Goal: Task Accomplishment & Management: Use online tool/utility

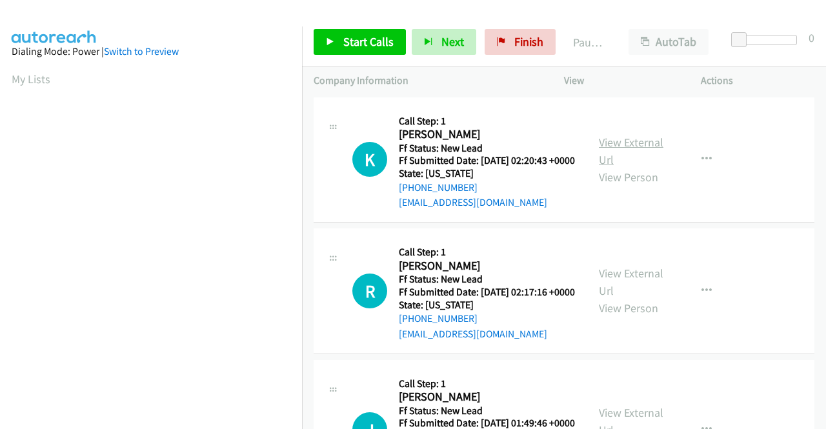
click at [625, 149] on link "View External Url" at bounding box center [631, 151] width 65 height 32
click at [630, 292] on link "View External Url" at bounding box center [631, 282] width 65 height 32
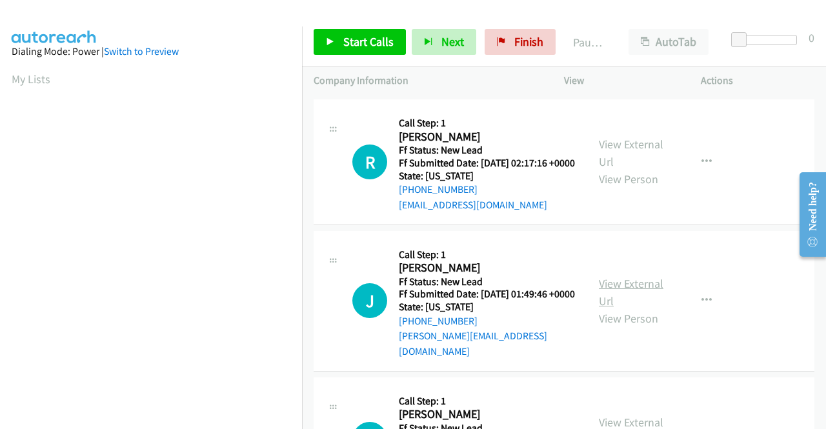
click at [608, 306] on link "View External Url" at bounding box center [631, 292] width 65 height 32
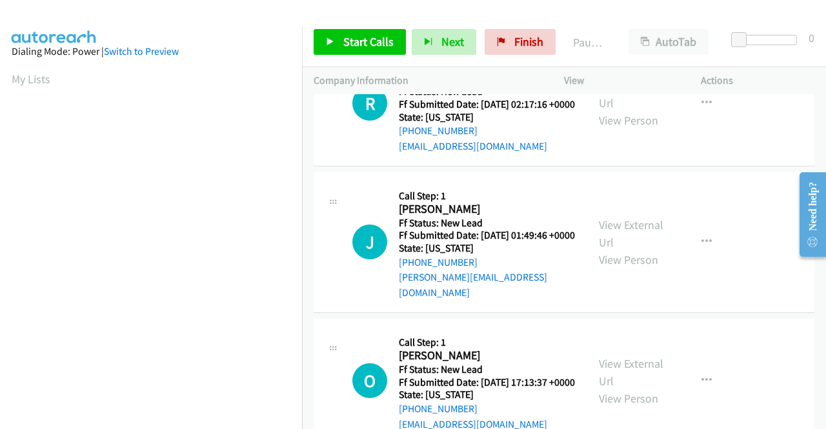
scroll to position [258, 0]
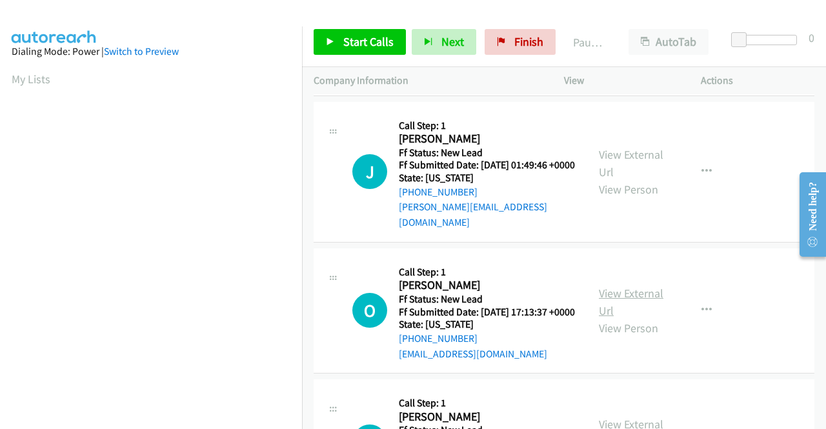
click at [609, 318] on link "View External Url" at bounding box center [631, 302] width 65 height 32
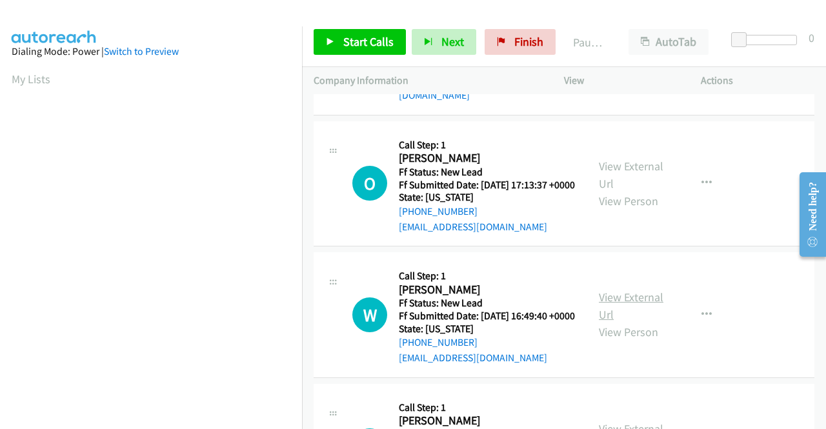
scroll to position [387, 0]
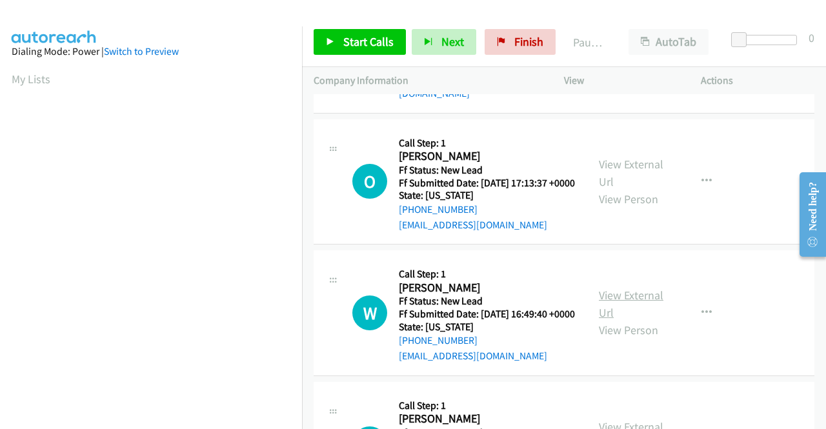
click at [622, 320] on link "View External Url" at bounding box center [631, 304] width 65 height 32
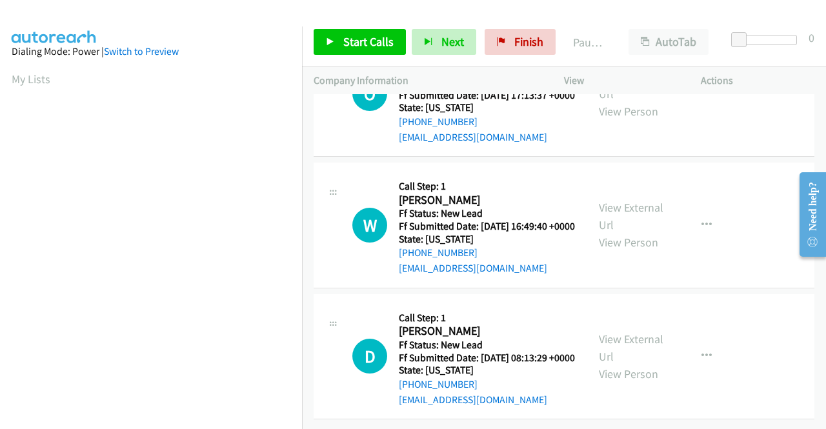
scroll to position [544, 0]
click at [614, 332] on link "View External Url" at bounding box center [631, 348] width 65 height 32
click at [705, 212] on button "button" at bounding box center [706, 225] width 35 height 26
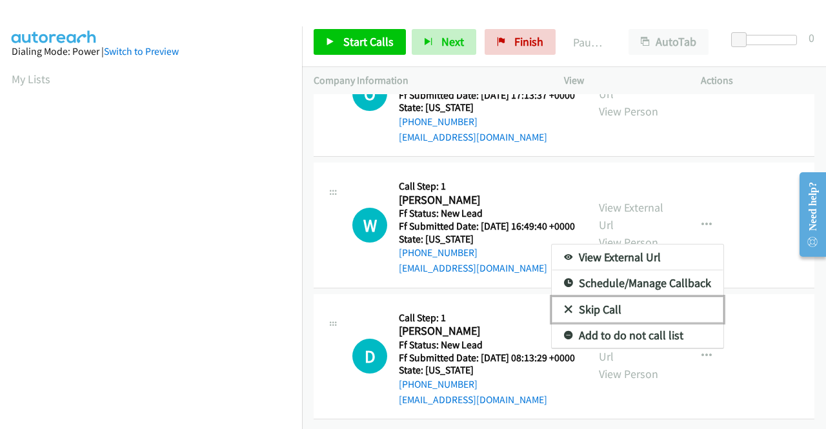
click at [598, 297] on link "Skip Call" at bounding box center [638, 310] width 172 height 26
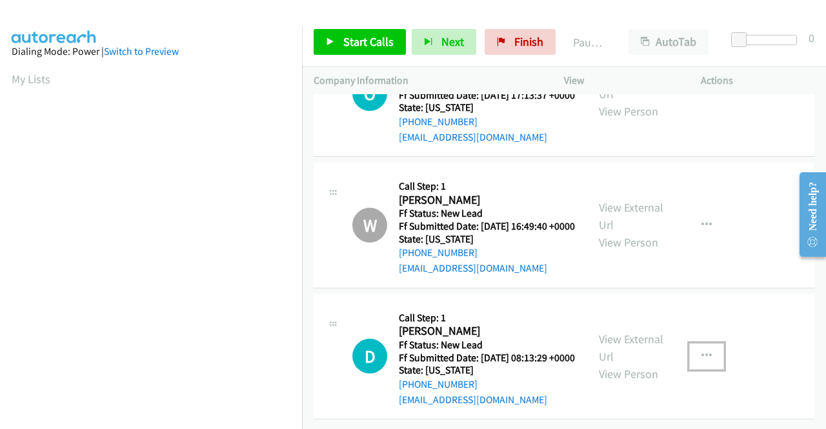
click at [701, 351] on icon "button" at bounding box center [706, 356] width 10 height 10
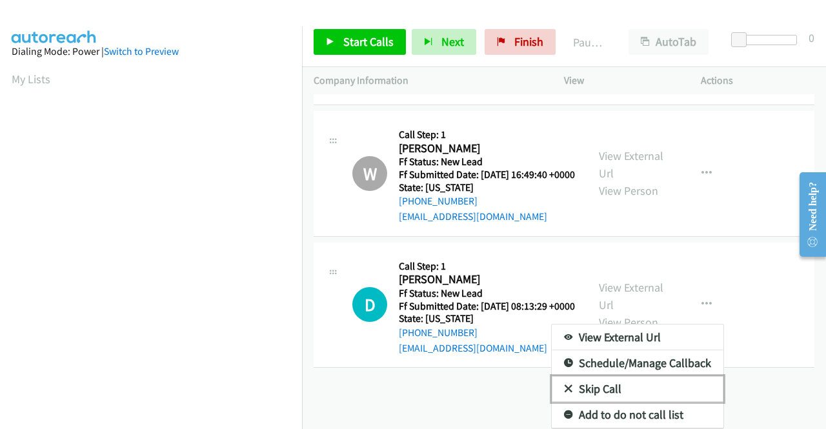
click at [624, 376] on link "Skip Call" at bounding box center [638, 389] width 172 height 26
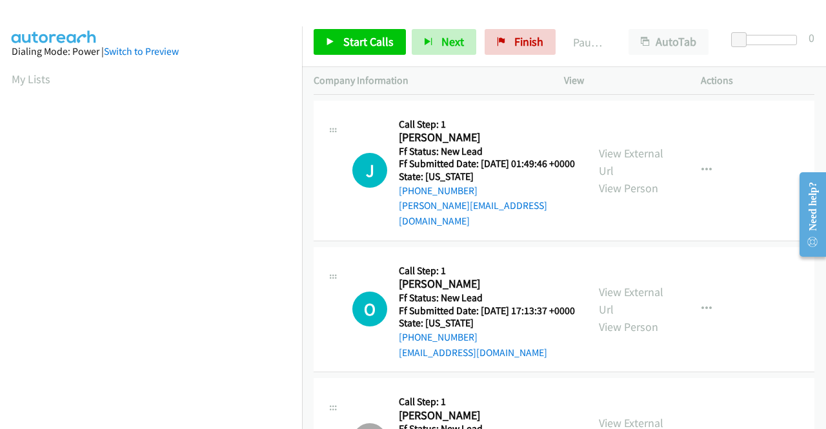
scroll to position [0, 0]
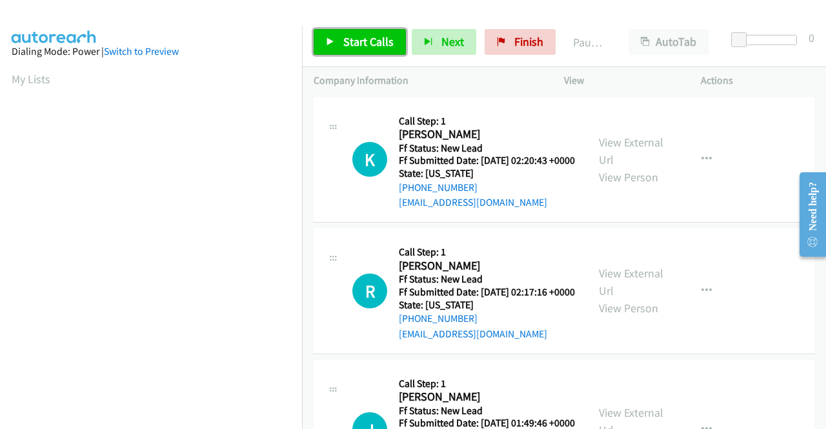
click at [365, 39] on span "Start Calls" at bounding box center [368, 41] width 50 height 15
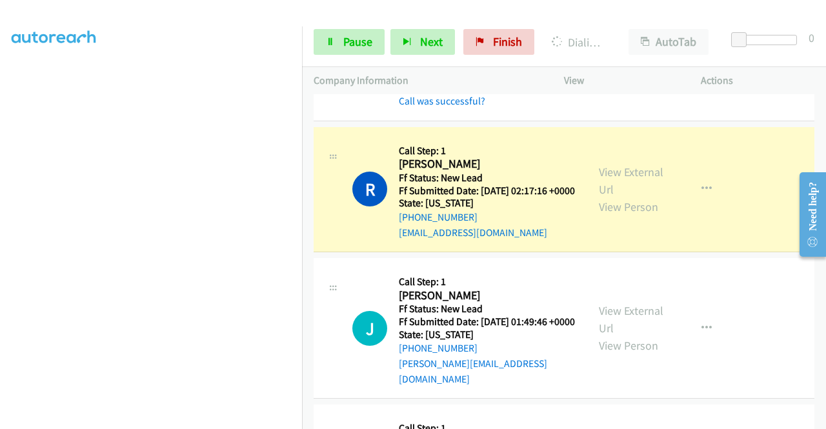
scroll to position [194, 0]
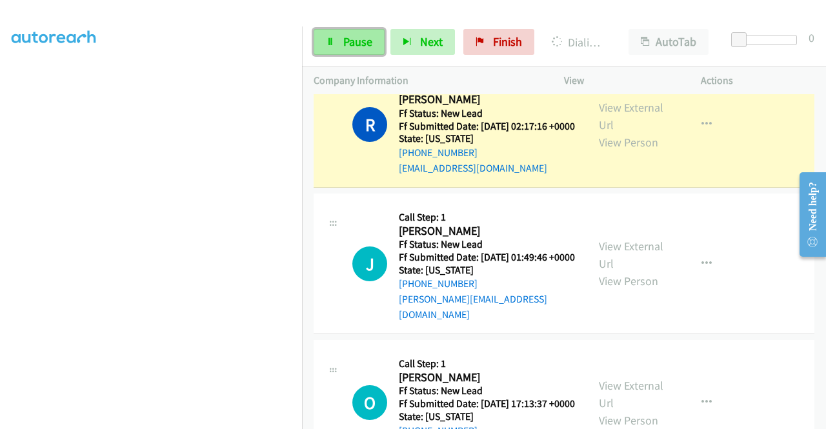
click at [361, 48] on span "Pause" at bounding box center [357, 41] width 29 height 15
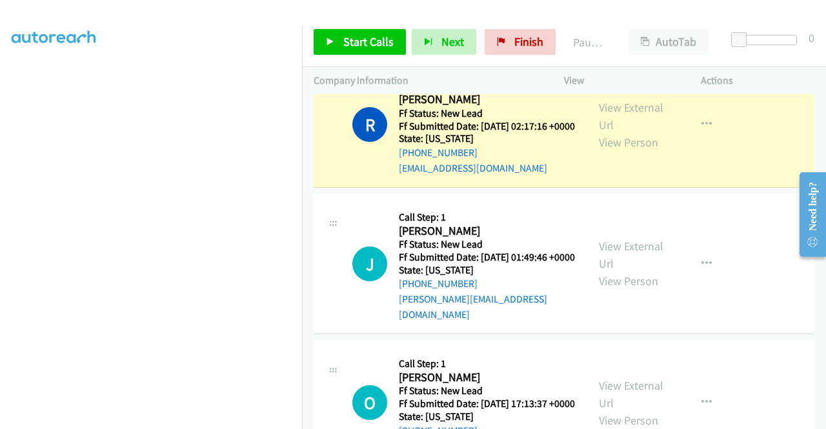
scroll to position [36, 0]
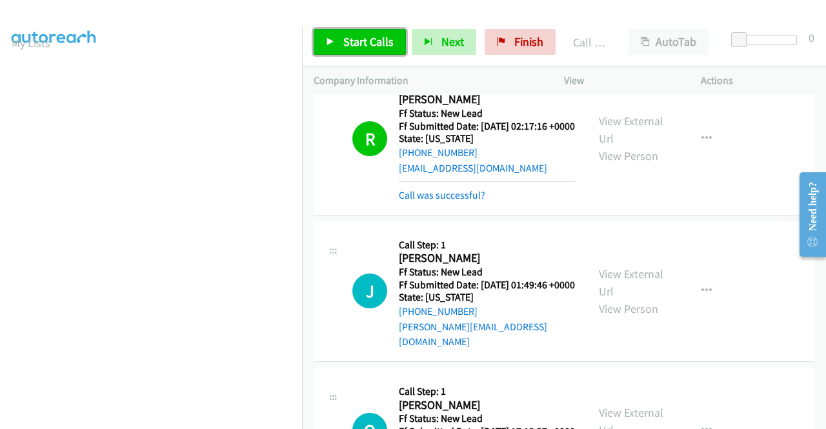
click at [350, 39] on span "Start Calls" at bounding box center [368, 41] width 50 height 15
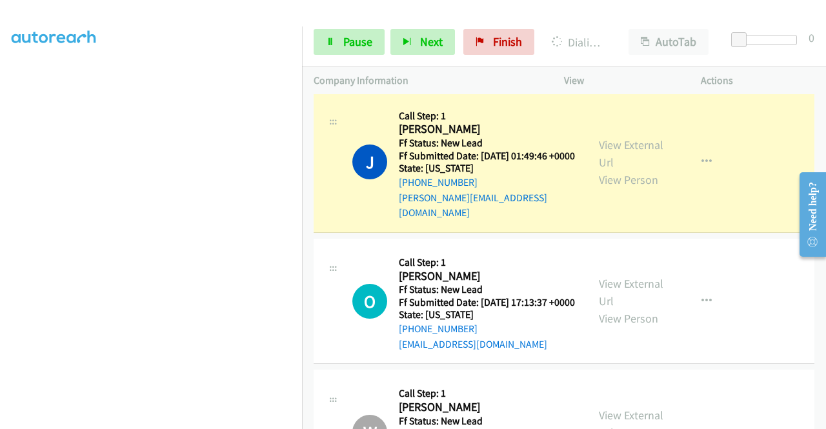
scroll to position [0, 0]
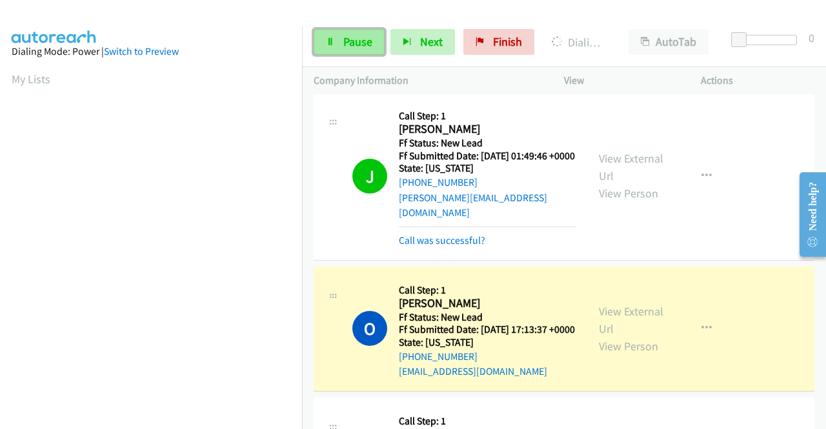
click at [365, 43] on span "Pause" at bounding box center [357, 41] width 29 height 15
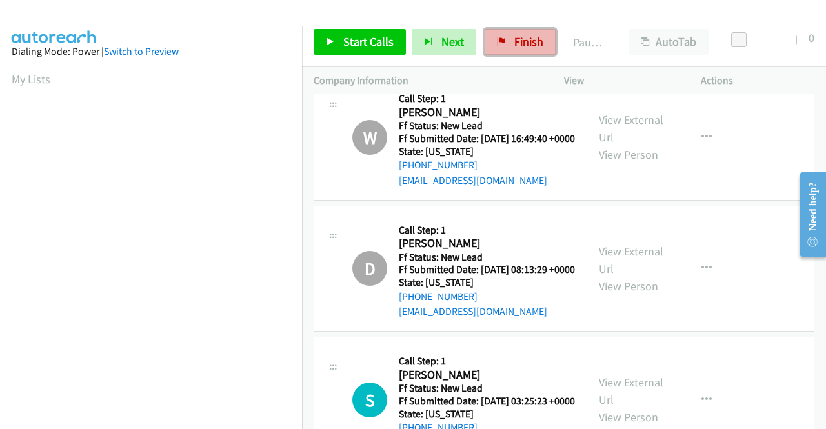
click at [526, 38] on span "Finish" at bounding box center [528, 41] width 29 height 15
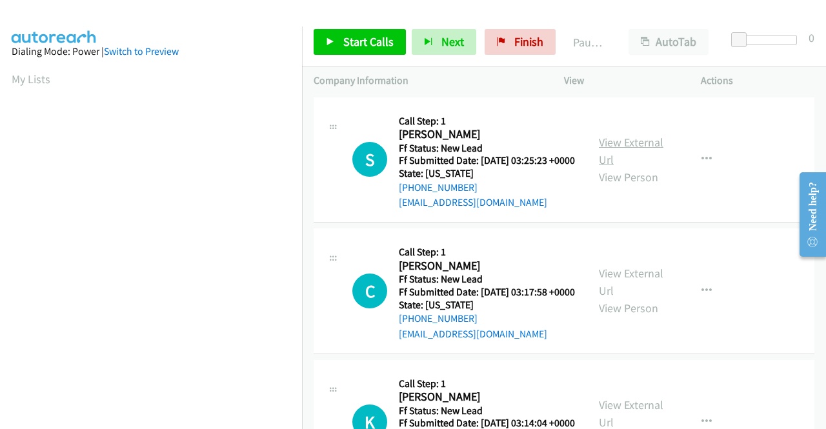
click at [638, 149] on link "View External Url" at bounding box center [631, 151] width 65 height 32
click at [606, 291] on link "View External Url" at bounding box center [631, 282] width 65 height 32
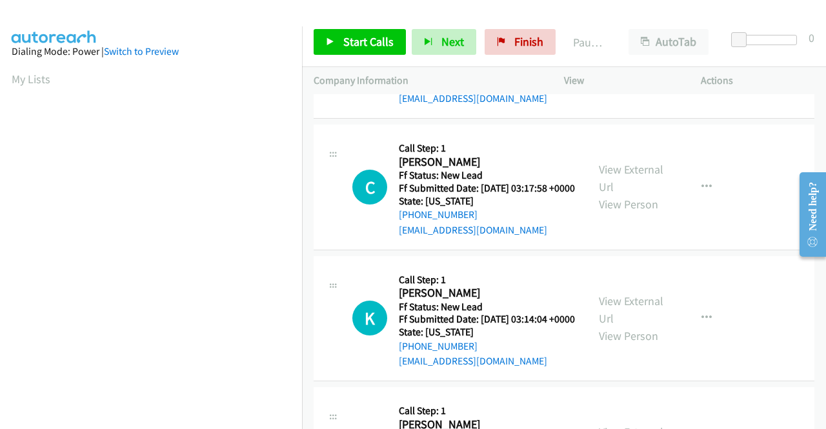
scroll to position [129, 0]
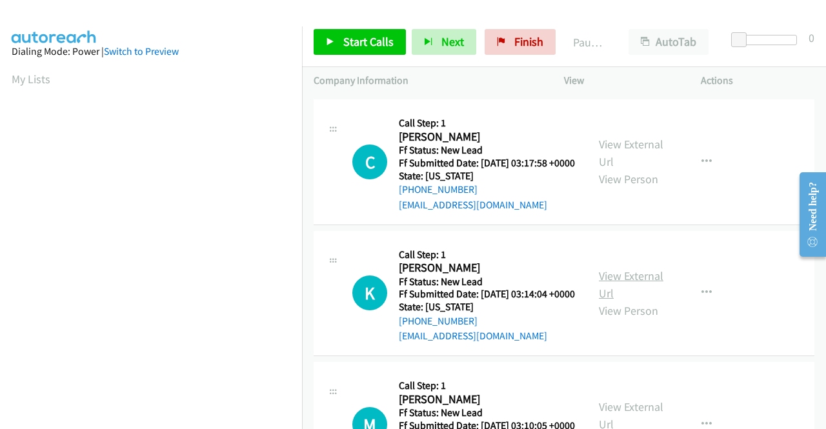
click at [613, 301] on link "View External Url" at bounding box center [631, 284] width 65 height 32
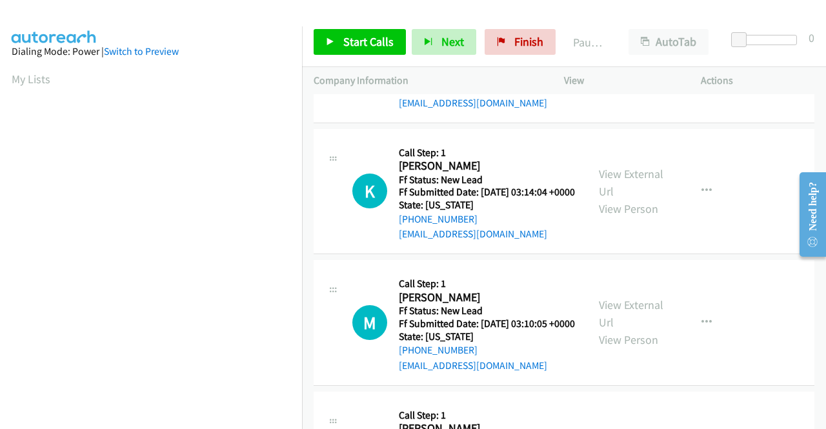
scroll to position [258, 0]
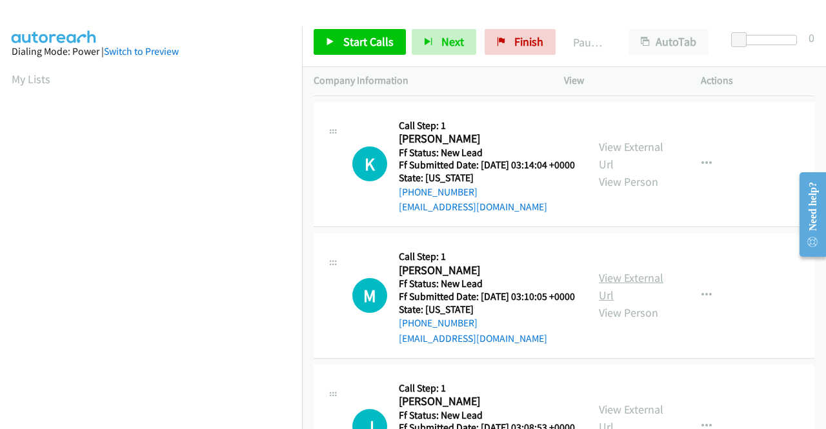
click at [616, 303] on link "View External Url" at bounding box center [631, 286] width 65 height 32
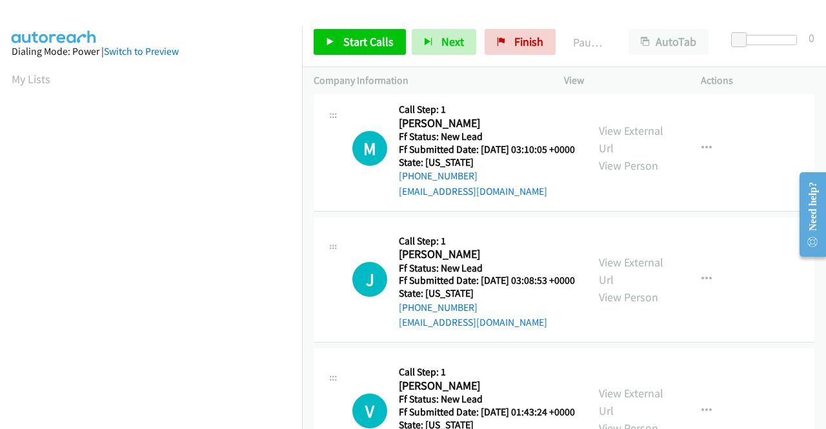
scroll to position [452, 0]
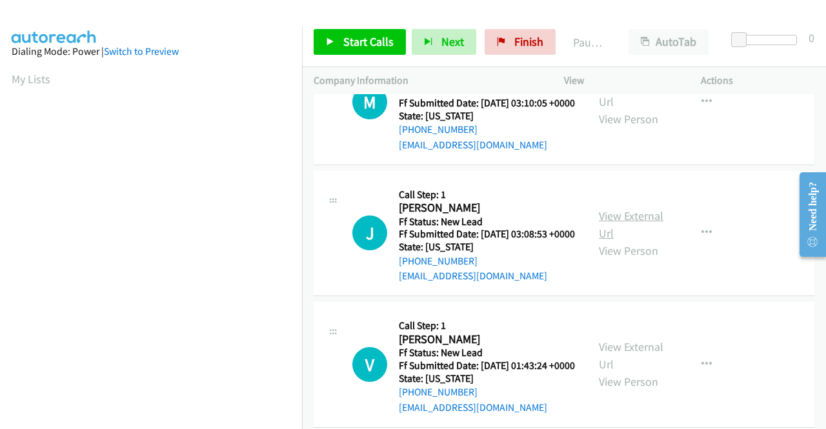
click at [616, 241] on link "View External Url" at bounding box center [631, 224] width 65 height 32
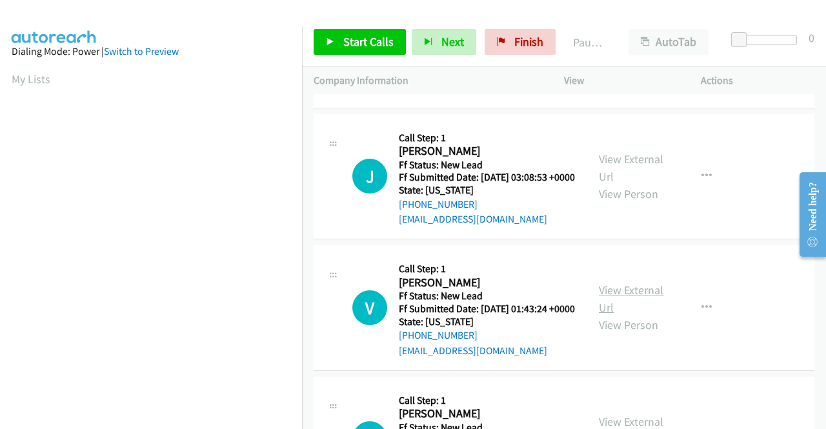
scroll to position [581, 0]
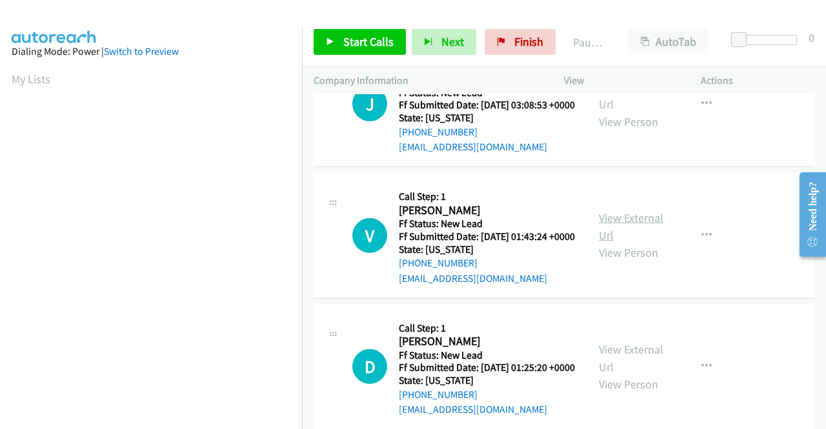
click at [619, 243] on link "View External Url" at bounding box center [631, 226] width 65 height 32
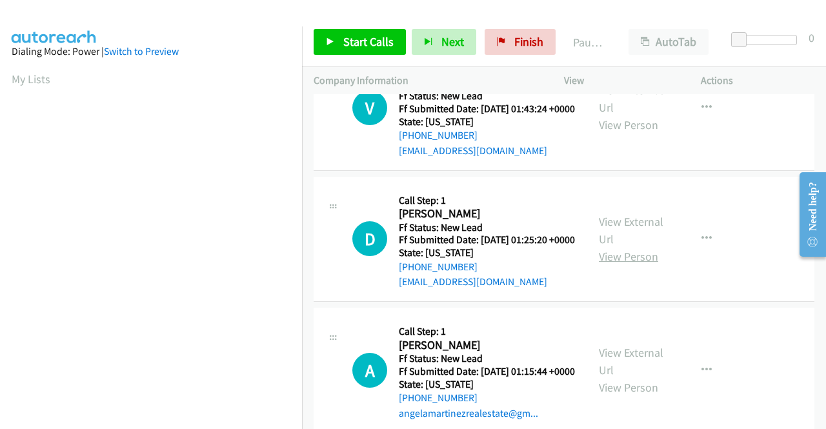
scroll to position [710, 0]
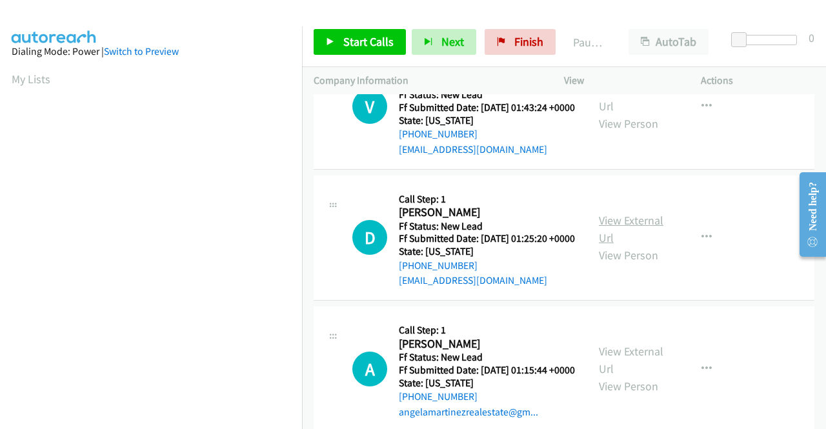
click at [612, 245] on link "View External Url" at bounding box center [631, 229] width 65 height 32
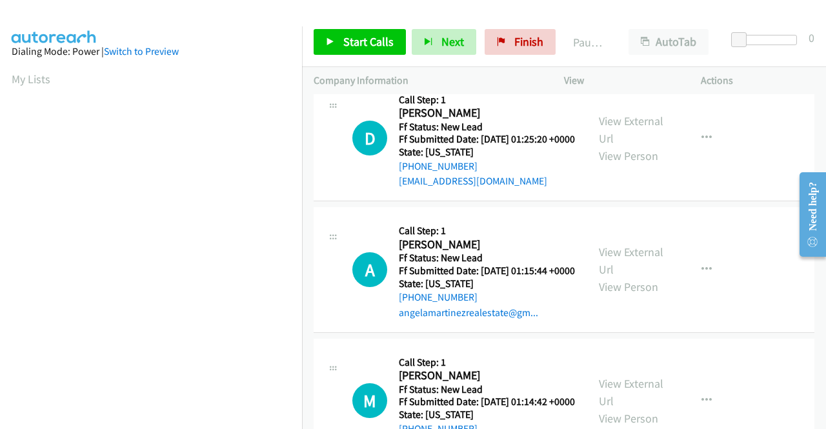
scroll to position [839, 0]
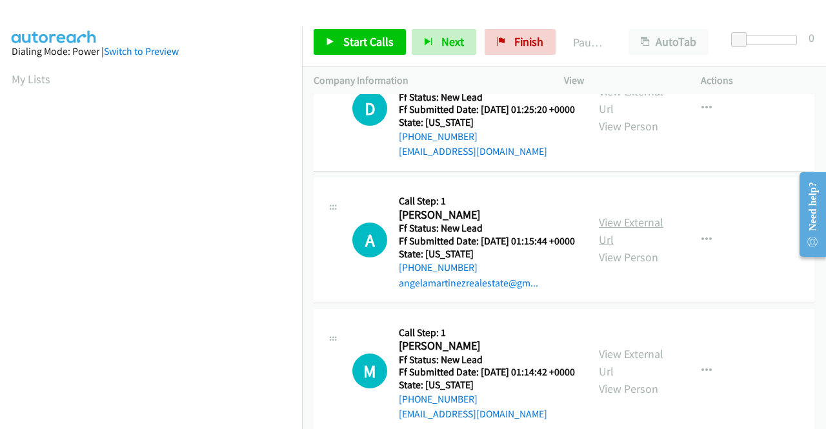
click at [612, 247] on link "View External Url" at bounding box center [631, 231] width 65 height 32
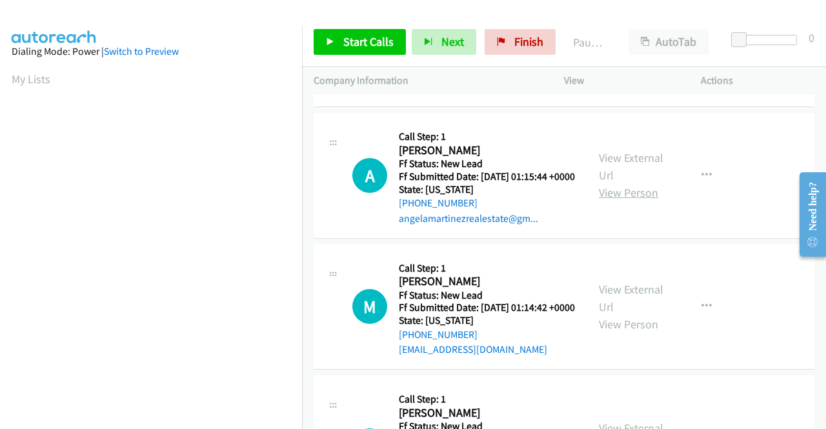
scroll to position [968, 0]
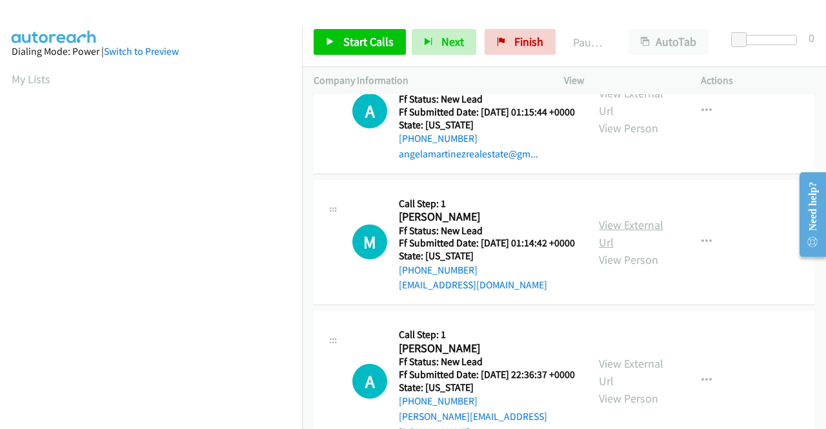
click at [614, 250] on link "View External Url" at bounding box center [631, 233] width 65 height 32
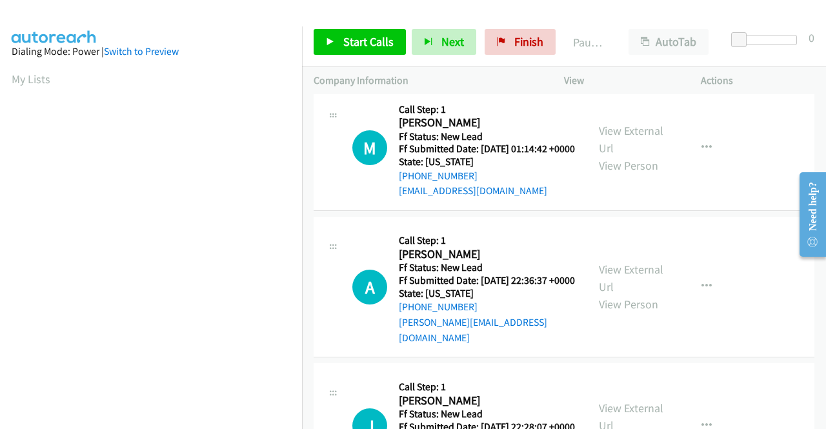
scroll to position [1097, 0]
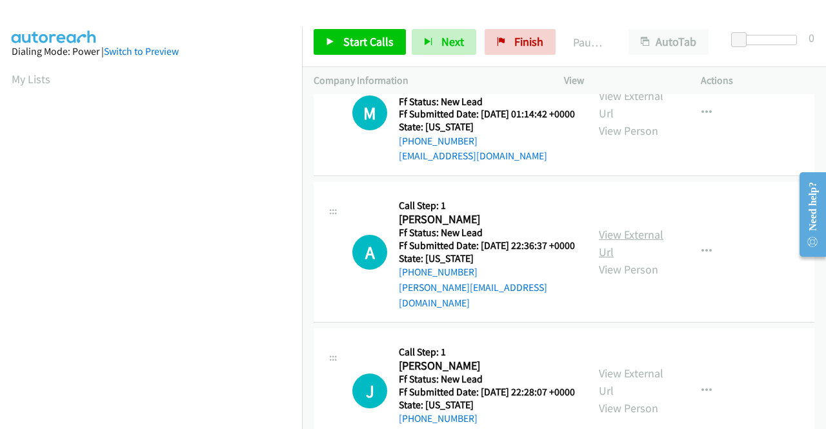
click at [602, 259] on link "View External Url" at bounding box center [631, 243] width 65 height 32
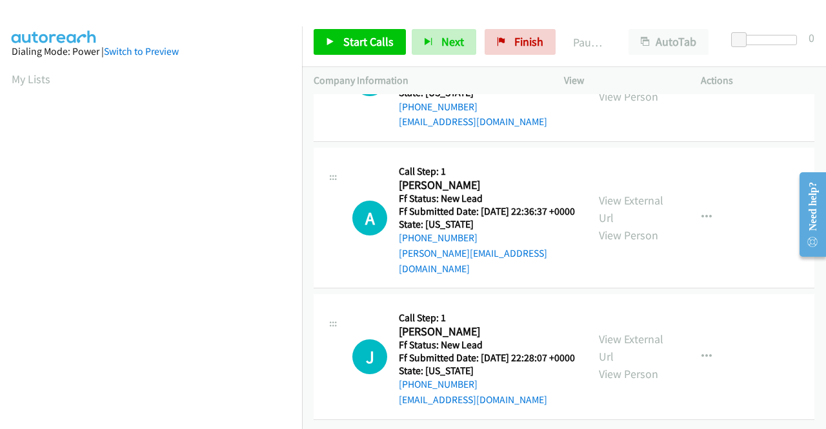
scroll to position [1226, 0]
click at [619, 355] on link "View External Url" at bounding box center [631, 348] width 65 height 32
click at [703, 212] on icon "button" at bounding box center [706, 217] width 10 height 10
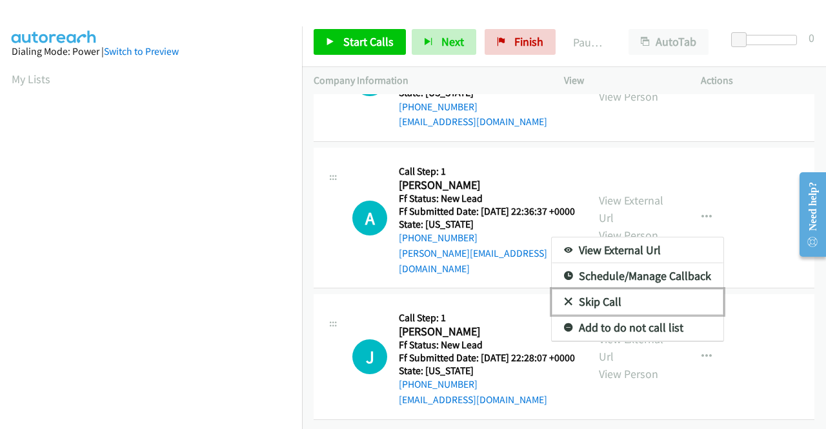
click at [657, 289] on link "Skip Call" at bounding box center [638, 302] width 172 height 26
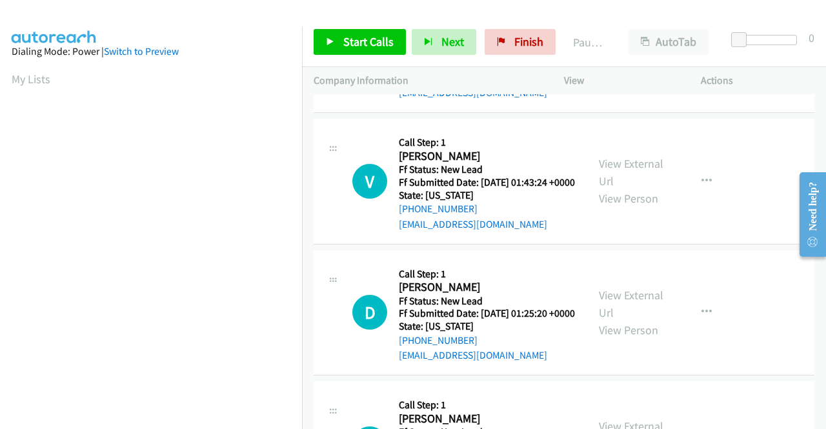
scroll to position [617, 0]
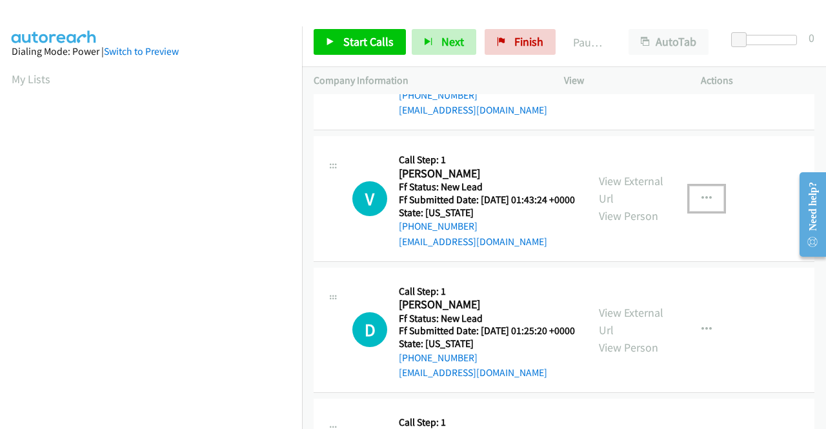
click at [702, 212] on button "button" at bounding box center [706, 199] width 35 height 26
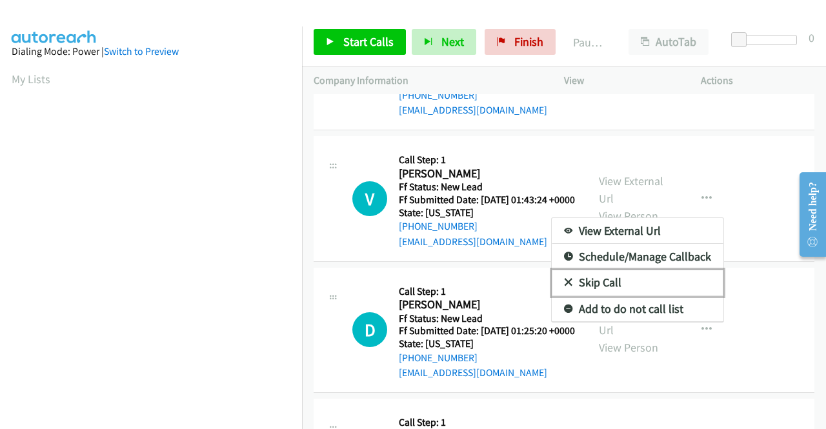
drag, startPoint x: 617, startPoint y: 353, endPoint x: 621, endPoint y: 344, distance: 10.1
click at [617, 295] on link "Skip Call" at bounding box center [638, 283] width 172 height 26
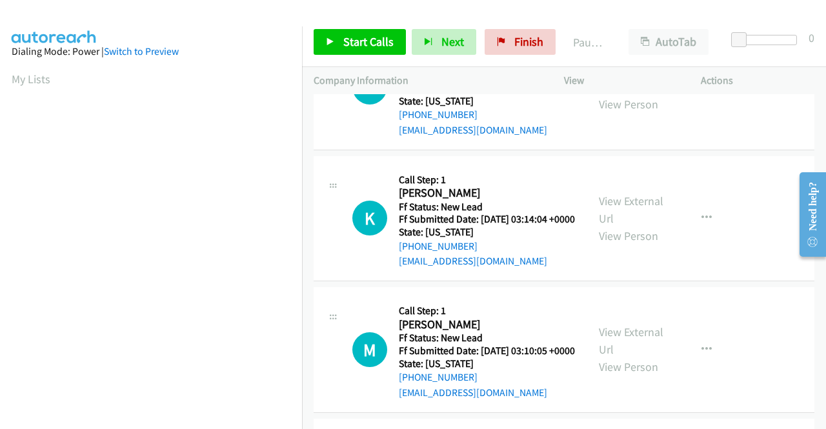
scroll to position [0, 0]
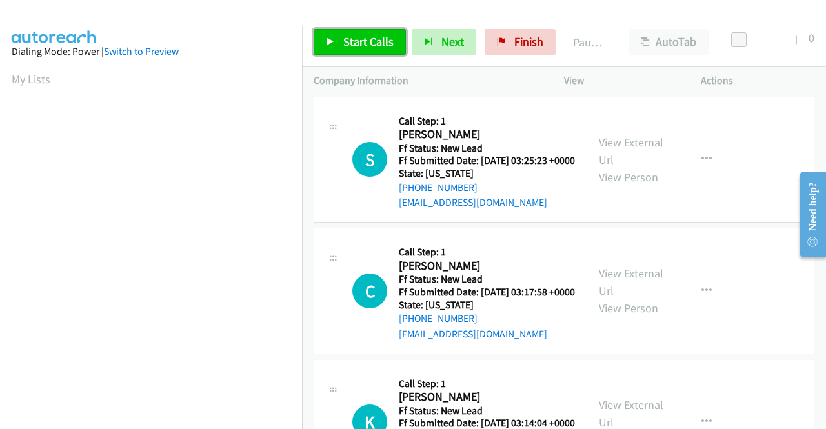
click at [339, 45] on link "Start Calls" at bounding box center [360, 42] width 92 height 26
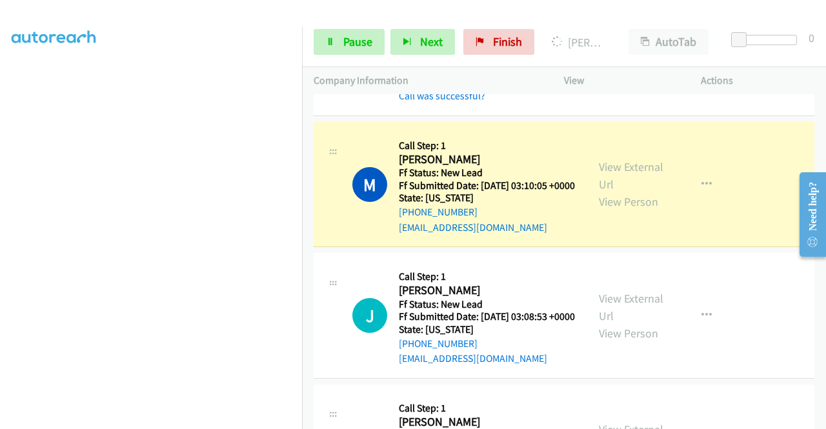
scroll to position [284, 0]
click at [340, 37] on link "Pause" at bounding box center [349, 42] width 71 height 26
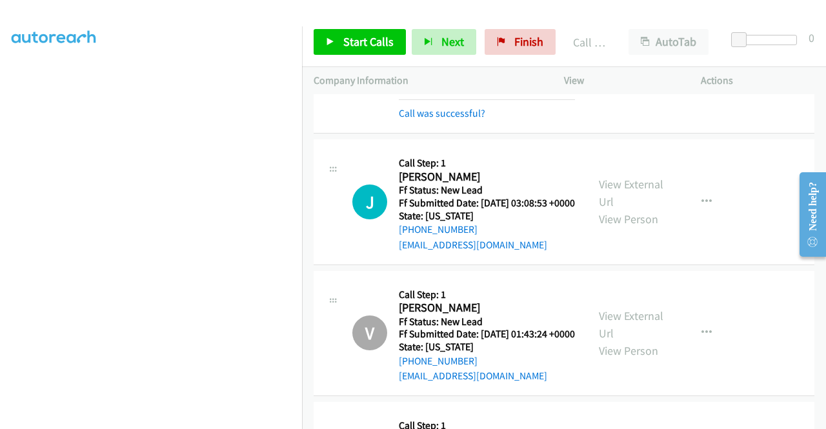
scroll to position [516, 0]
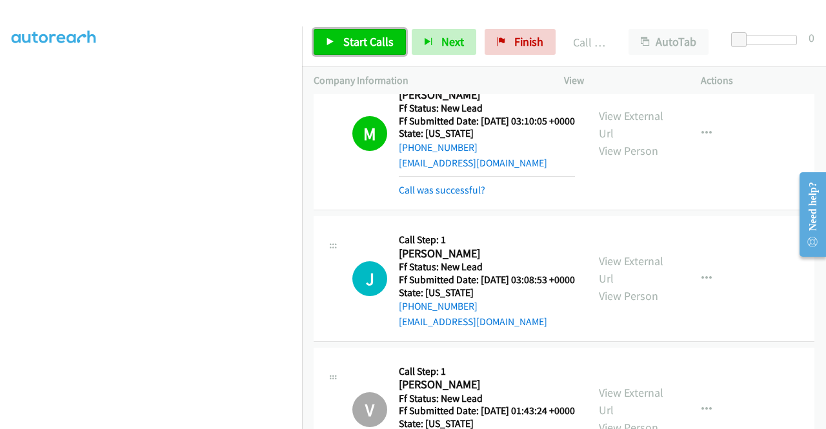
click at [365, 52] on link "Start Calls" at bounding box center [360, 42] width 92 height 26
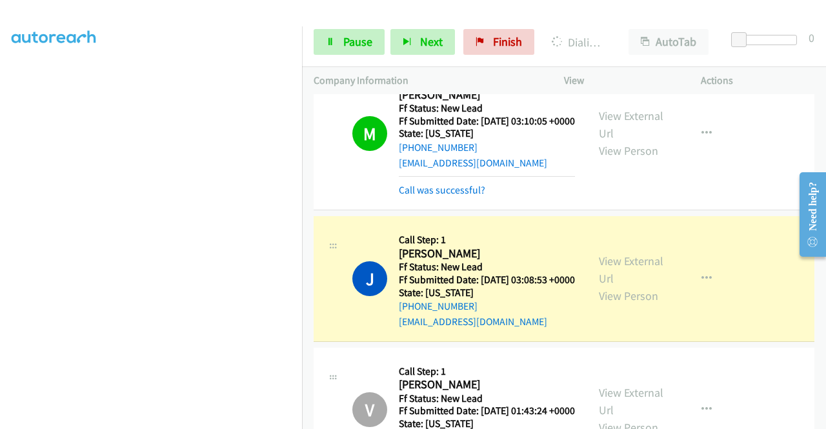
scroll to position [294, 0]
click at [168, 419] on section at bounding box center [151, 122] width 279 height 617
click at [425, 196] on link "Call was successful?" at bounding box center [442, 190] width 86 height 12
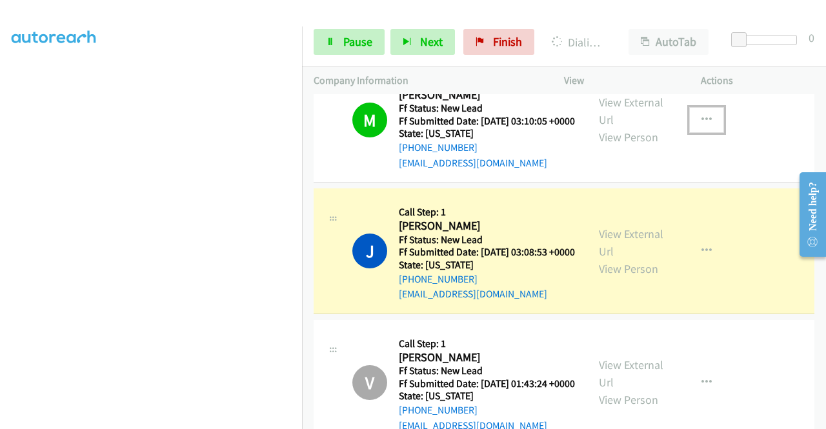
click at [692, 133] on button "button" at bounding box center [706, 120] width 35 height 26
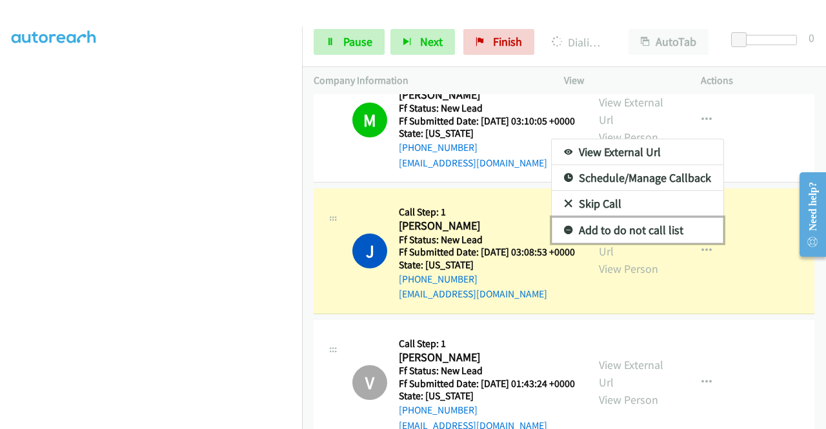
click at [631, 243] on link "Add to do not call list" at bounding box center [638, 230] width 172 height 26
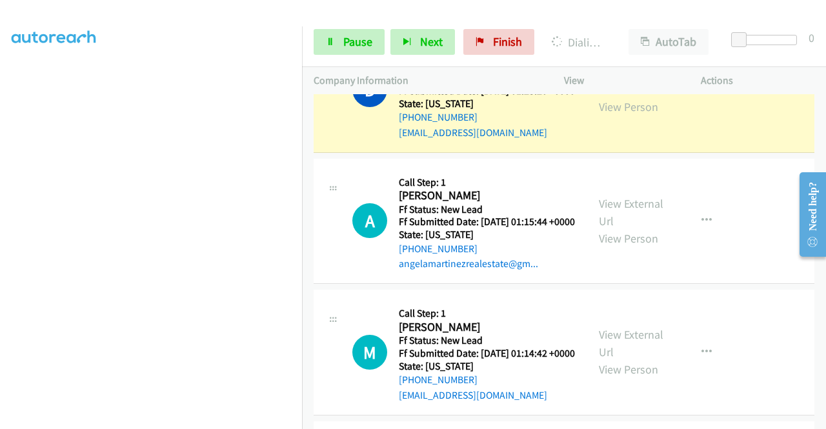
scroll to position [0, 0]
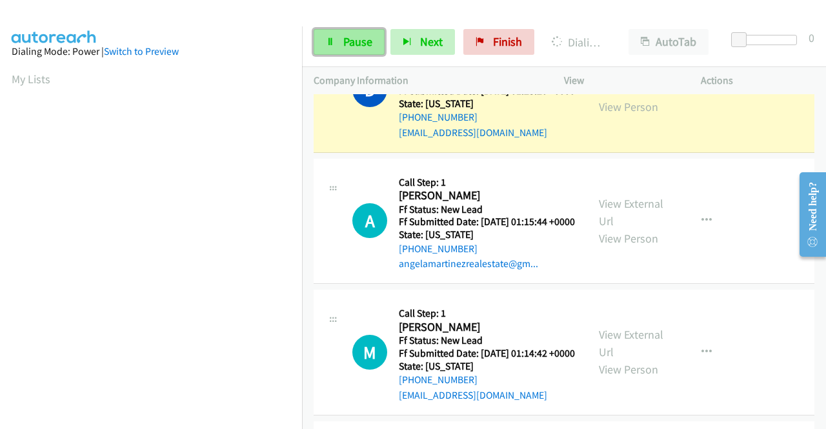
click at [360, 46] on span "Pause" at bounding box center [357, 41] width 29 height 15
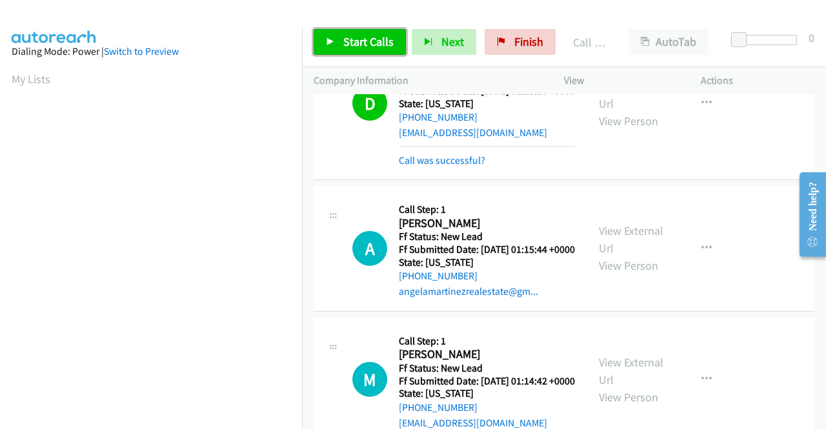
click at [374, 35] on span "Start Calls" at bounding box center [368, 41] width 50 height 15
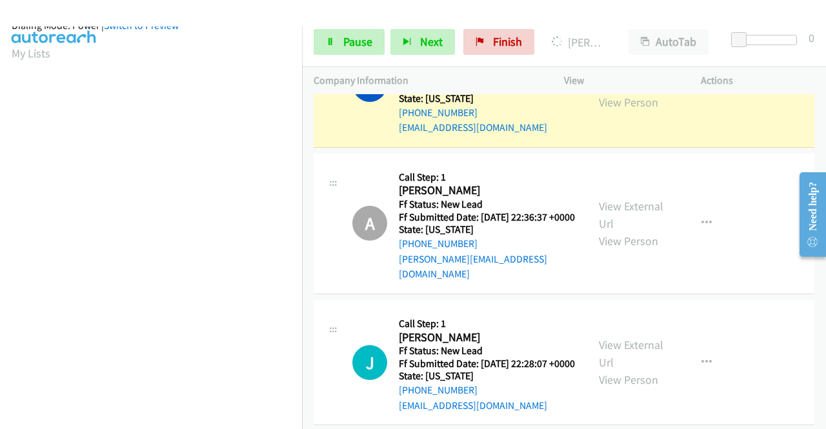
scroll to position [294, 0]
click at [368, 43] on span "Pause" at bounding box center [357, 41] width 29 height 15
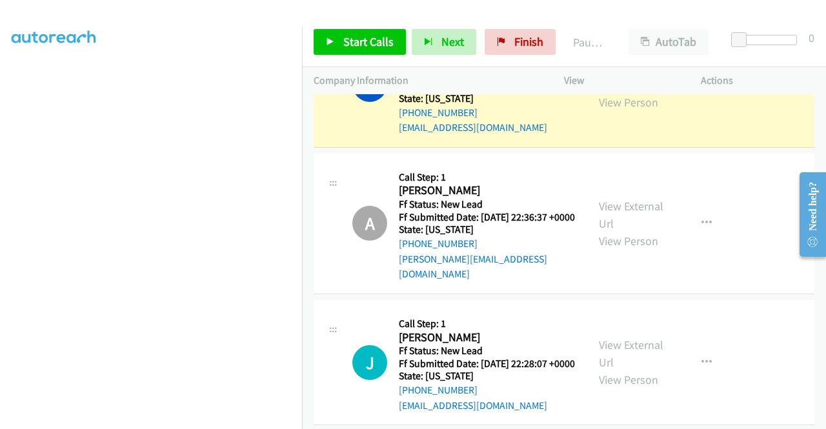
scroll to position [36, 0]
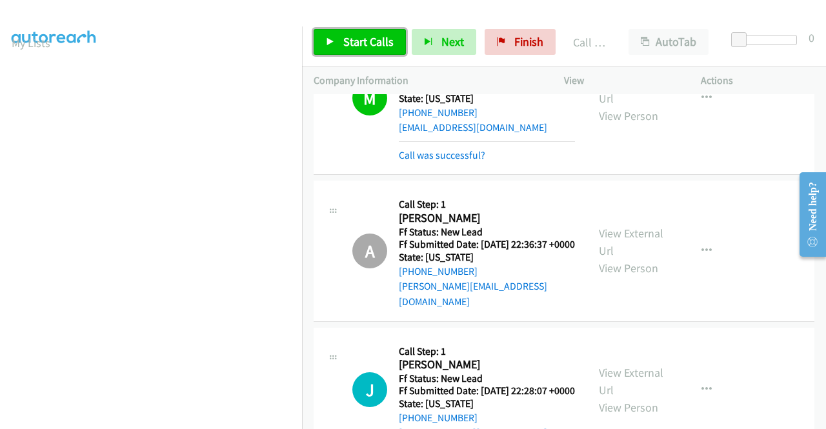
click at [370, 47] on span "Start Calls" at bounding box center [368, 41] width 50 height 15
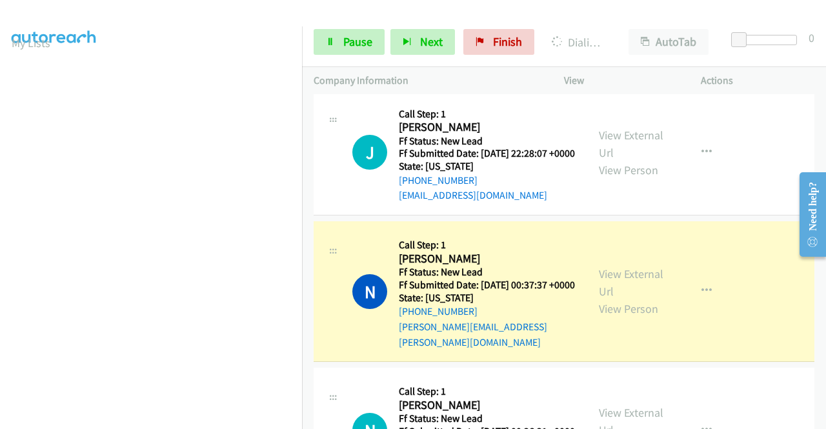
scroll to position [1548, 0]
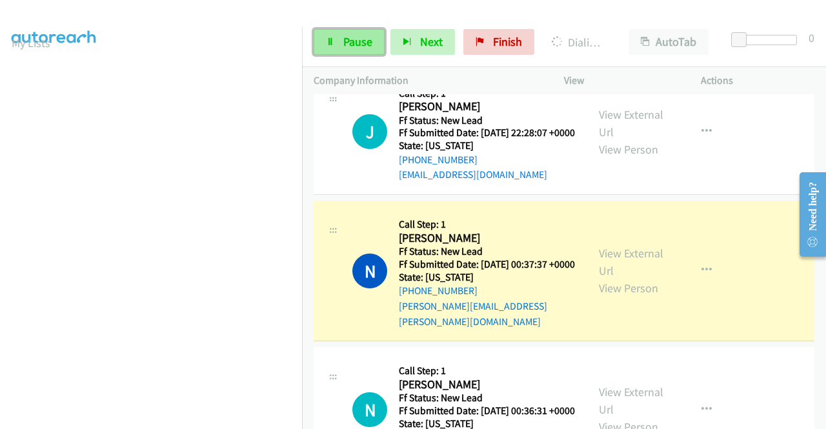
click at [366, 46] on span "Pause" at bounding box center [357, 41] width 29 height 15
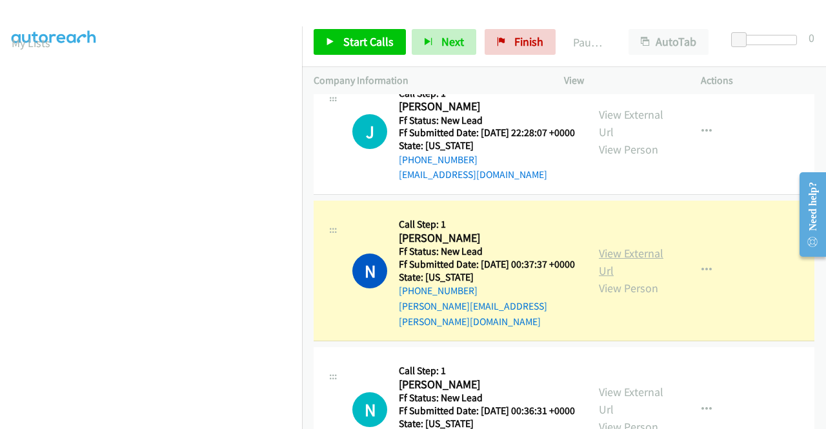
click at [640, 278] on link "View External Url" at bounding box center [631, 262] width 65 height 32
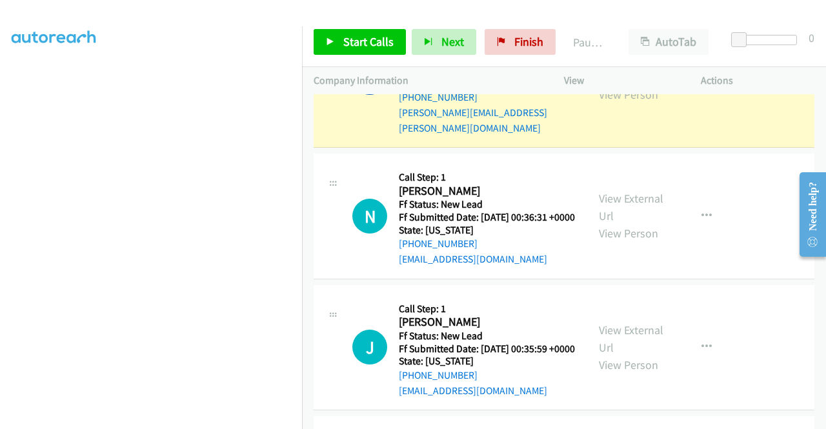
scroll to position [0, 0]
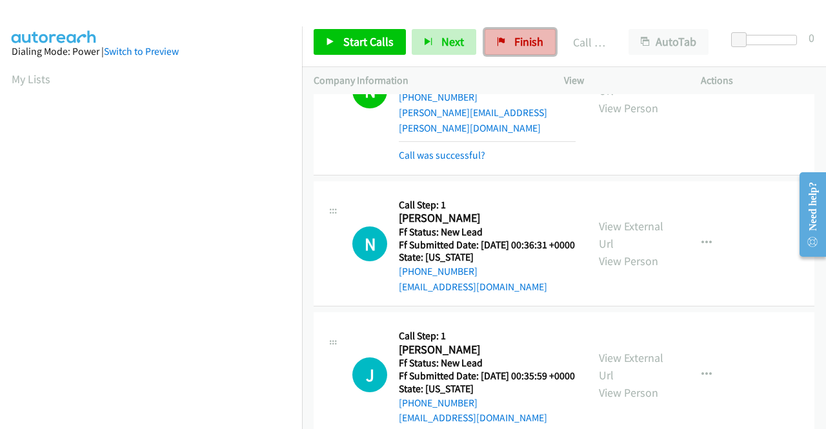
click at [501, 39] on link "Finish" at bounding box center [520, 42] width 71 height 26
